Goal: Navigation & Orientation: Find specific page/section

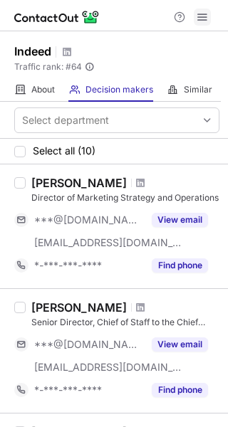
click at [195, 25] on button at bounding box center [202, 17] width 17 height 17
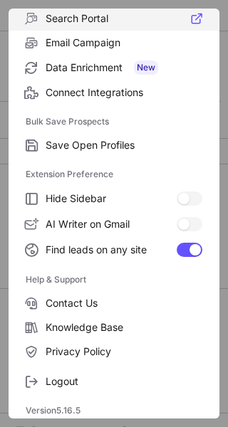
scroll to position [166, 0]
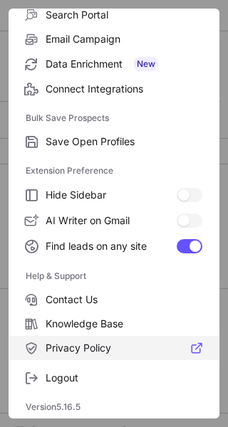
click at [63, 353] on span "Privacy Policy" at bounding box center [124, 348] width 157 height 13
